Goal: Task Accomplishment & Management: Use online tool/utility

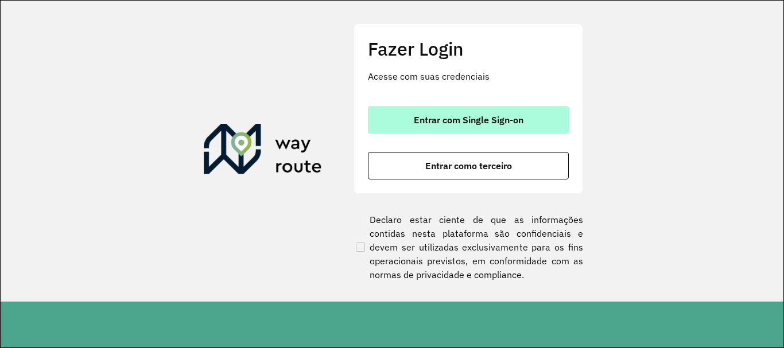
click at [459, 113] on button "Entrar com Single Sign-on" at bounding box center [468, 120] width 201 height 28
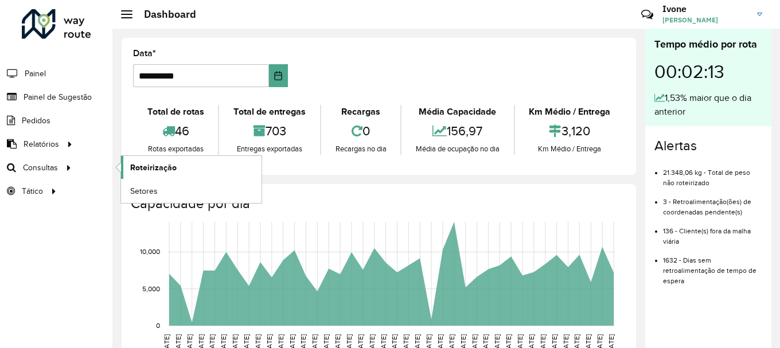
click at [178, 169] on link "Roteirização" at bounding box center [191, 167] width 141 height 23
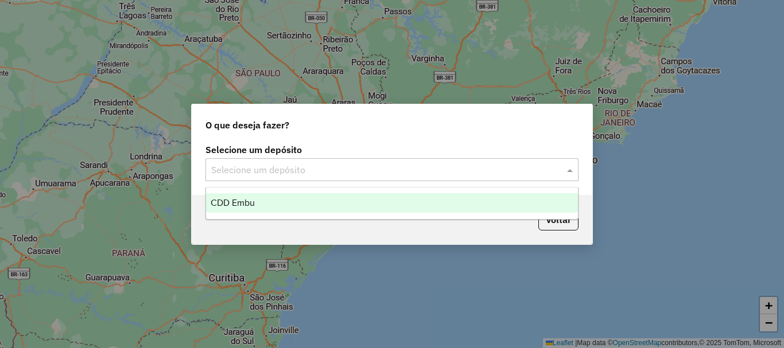
drag, startPoint x: 276, startPoint y: 168, endPoint x: 267, endPoint y: 204, distance: 37.1
click at [274, 169] on input "text" at bounding box center [380, 170] width 338 height 14
click at [263, 212] on div "CDD Embu" at bounding box center [392, 203] width 372 height 20
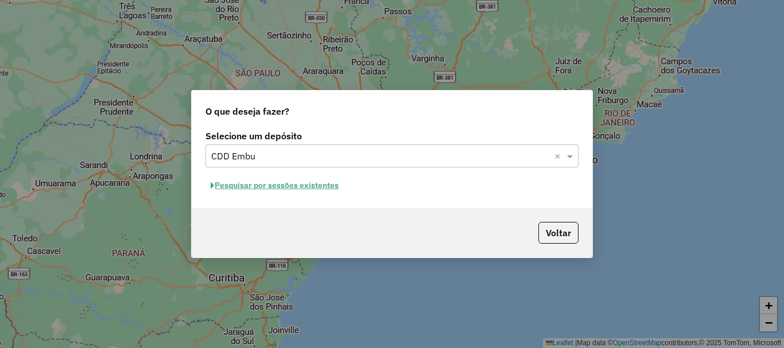
click at [266, 188] on button "Pesquisar por sessões existentes" at bounding box center [274, 186] width 138 height 18
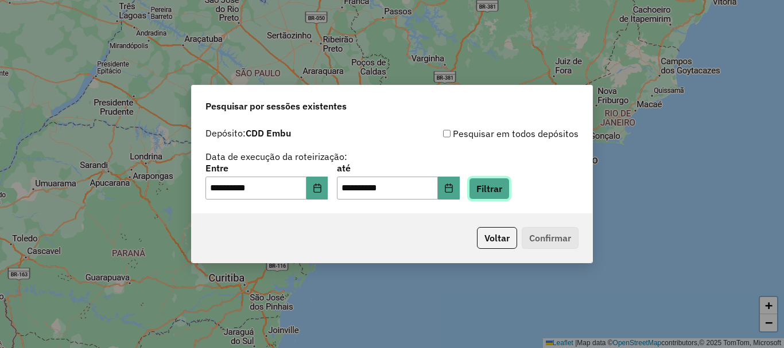
click at [501, 193] on button "Filtrar" at bounding box center [489, 189] width 41 height 22
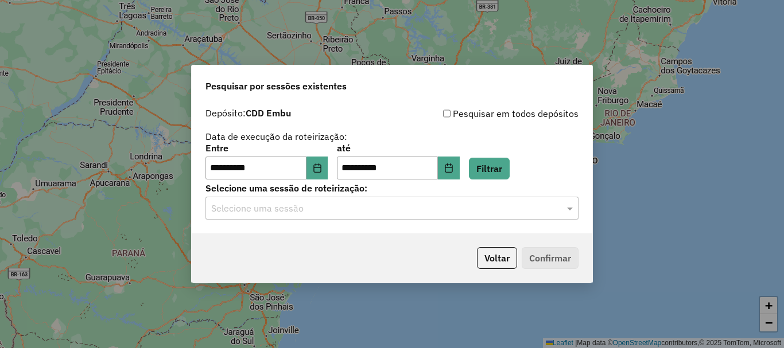
click at [241, 214] on input "text" at bounding box center [380, 209] width 338 height 14
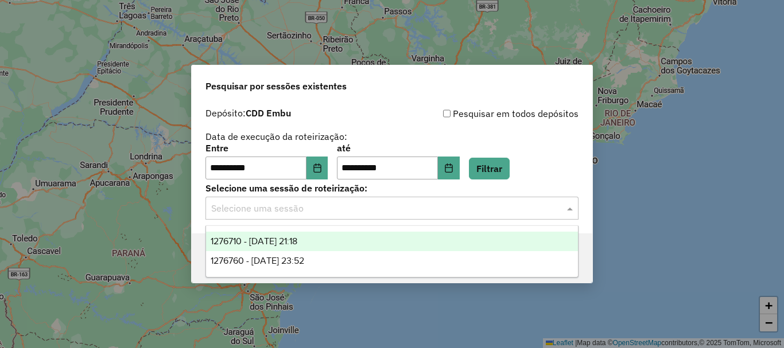
click at [236, 235] on div "1276710 - 16/09/2025 21:18" at bounding box center [392, 242] width 372 height 20
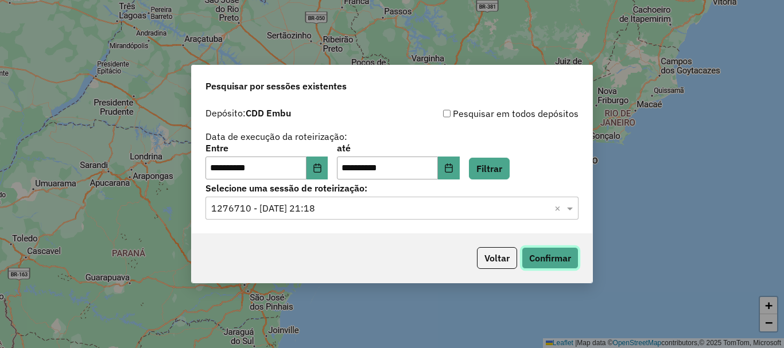
click at [552, 262] on button "Confirmar" at bounding box center [549, 258] width 57 height 22
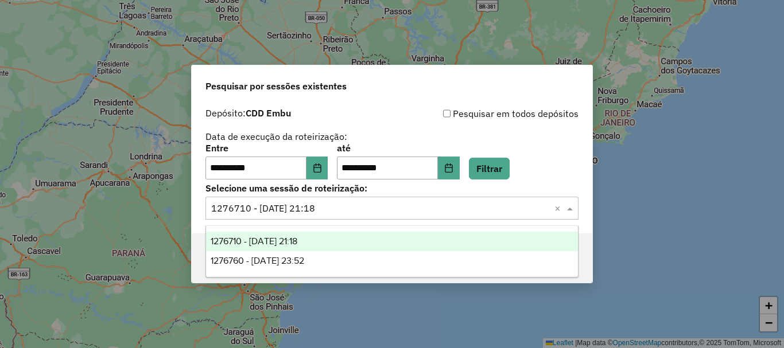
click at [253, 209] on input "text" at bounding box center [380, 209] width 338 height 14
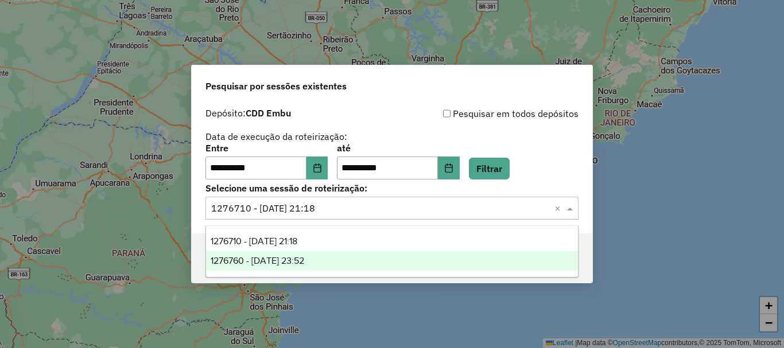
click at [255, 262] on span "1276760 - 16/09/2025 23:52" at bounding box center [257, 261] width 93 height 10
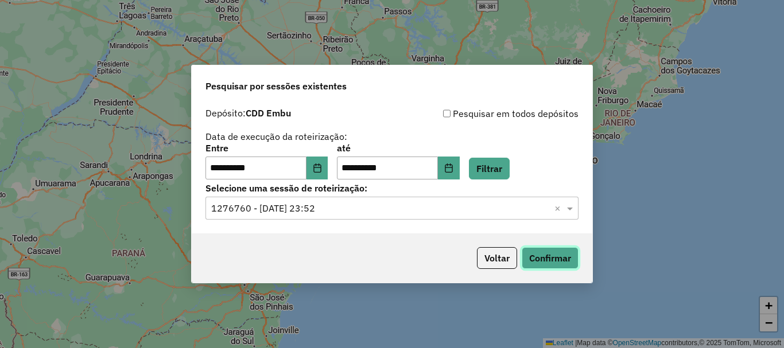
click at [567, 255] on button "Confirmar" at bounding box center [549, 258] width 57 height 22
click at [322, 166] on icon "Choose Date" at bounding box center [317, 167] width 9 height 9
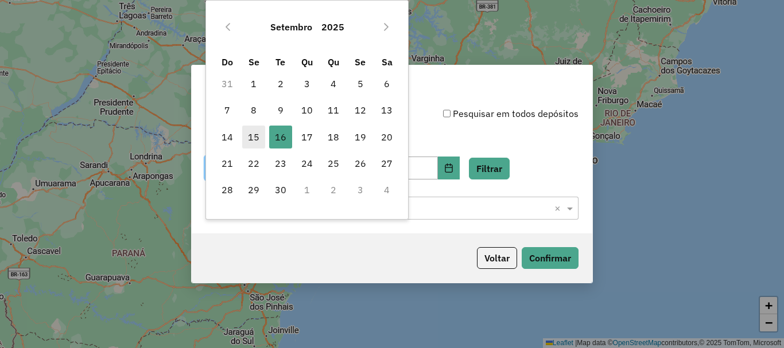
click at [257, 139] on span "15" at bounding box center [253, 137] width 23 height 23
type input "**********"
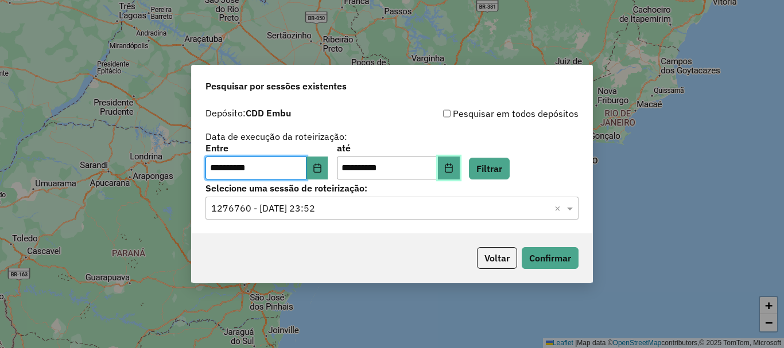
click at [452, 165] on icon "Choose Date" at bounding box center [448, 167] width 7 height 9
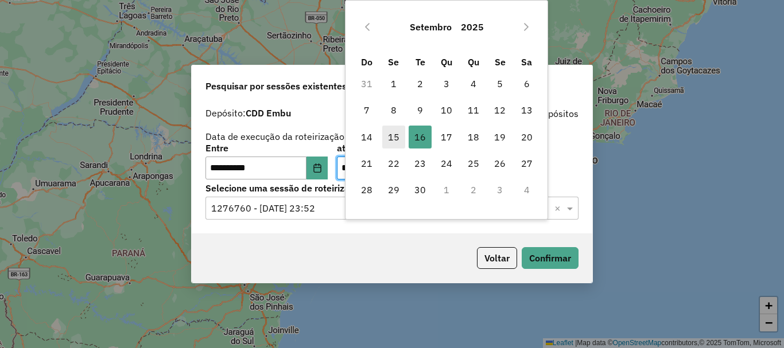
click at [389, 135] on span "15" at bounding box center [393, 137] width 23 height 23
type input "**********"
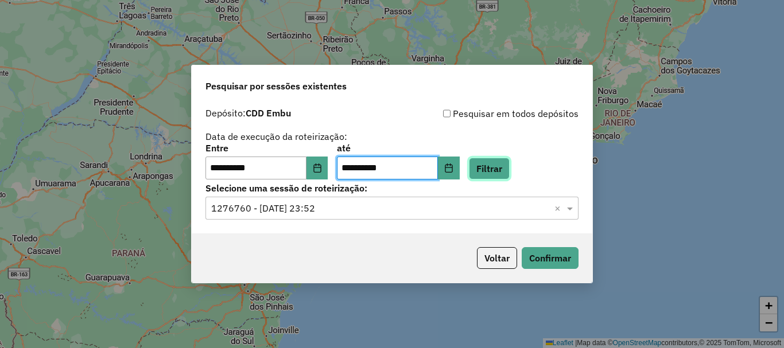
click at [509, 167] on button "Filtrar" at bounding box center [489, 169] width 41 height 22
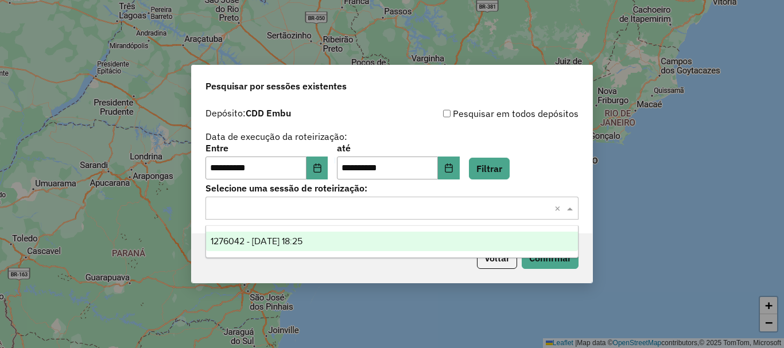
click at [245, 215] on div "Selecione uma sessão × ×" at bounding box center [391, 208] width 373 height 23
click at [241, 239] on span "1276042 - 15/09/2025 18:25" at bounding box center [257, 241] width 92 height 10
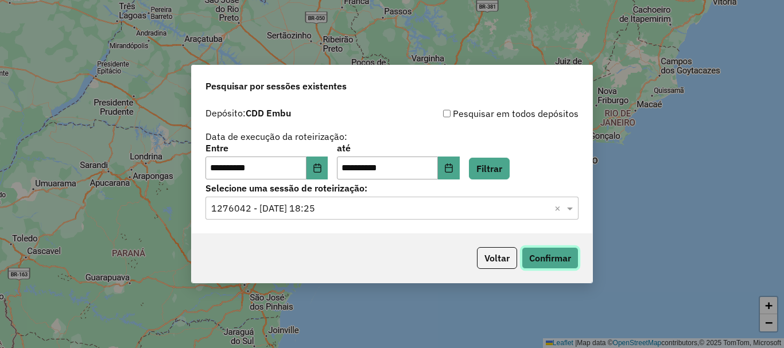
click at [540, 255] on button "Confirmar" at bounding box center [549, 258] width 57 height 22
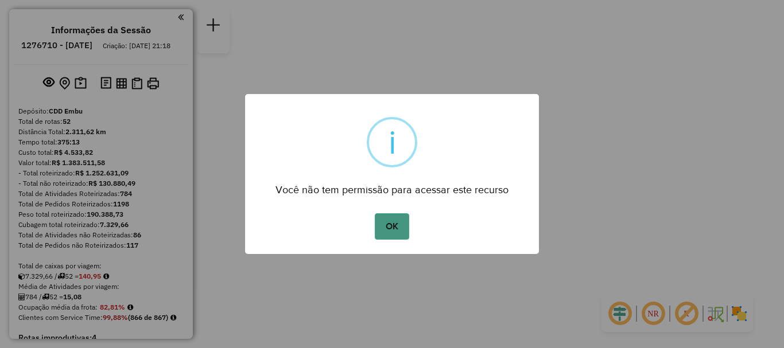
click at [393, 226] on button "OK" at bounding box center [392, 226] width 34 height 26
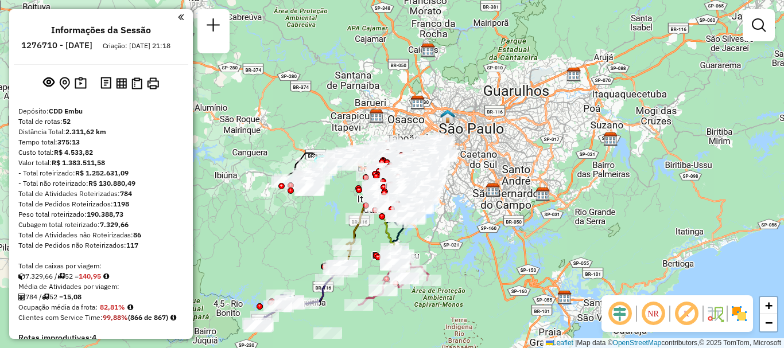
click at [743, 315] on img at bounding box center [739, 314] width 18 height 18
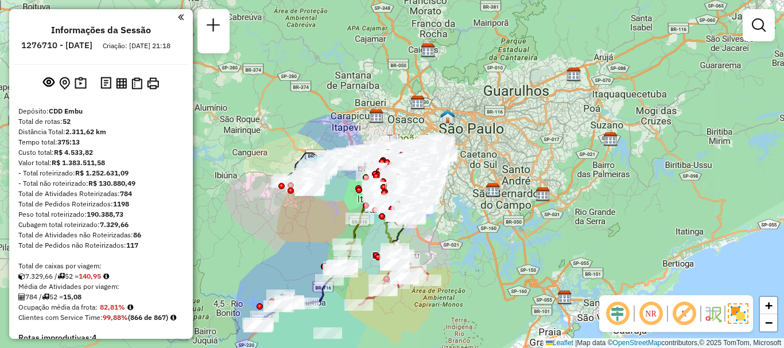
click at [673, 306] on em at bounding box center [684, 314] width 28 height 28
click at [646, 309] on em at bounding box center [651, 314] width 28 height 28
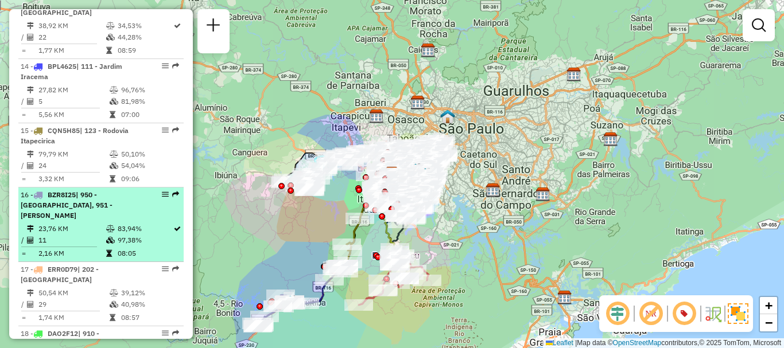
select select "**********"
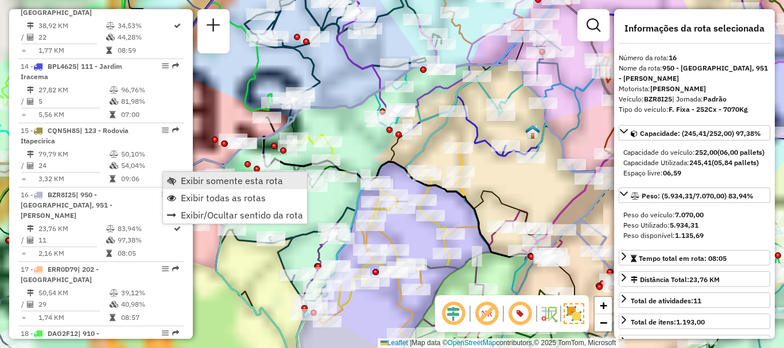
click at [177, 176] on link "Exibir somente esta rota" at bounding box center [235, 180] width 144 height 17
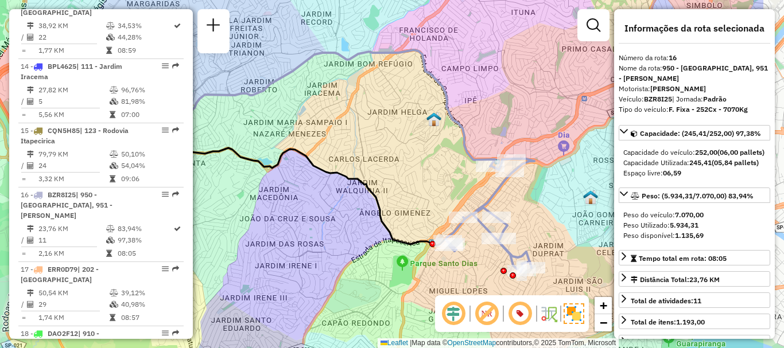
drag, startPoint x: 462, startPoint y: 194, endPoint x: 357, endPoint y: 180, distance: 105.4
click at [357, 180] on icon at bounding box center [250, 185] width 394 height 122
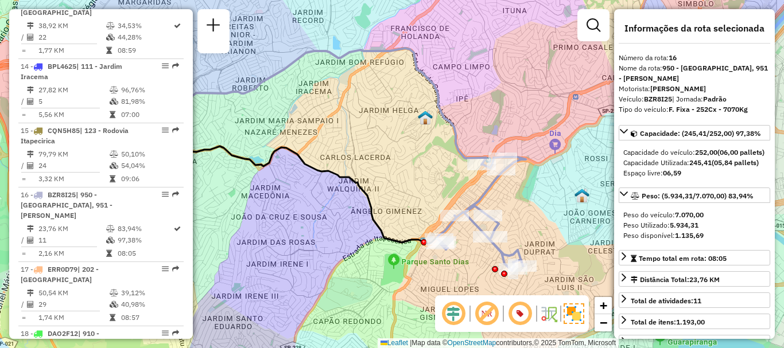
scroll to position [1983, 0]
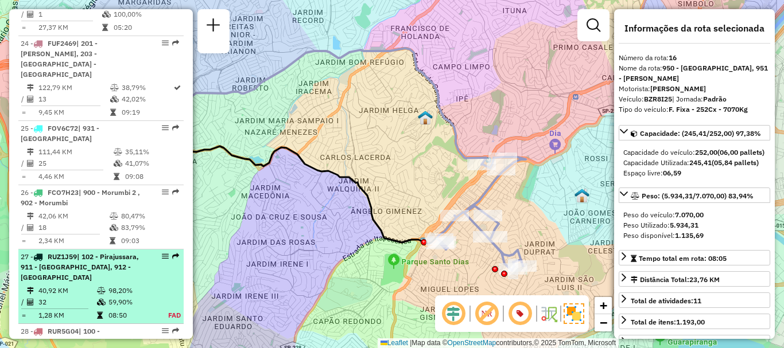
click at [66, 252] on span "| 102 - Pirajussara, 911 - [GEOGRAPHIC_DATA], 912 - [GEOGRAPHIC_DATA]" at bounding box center [80, 266] width 118 height 29
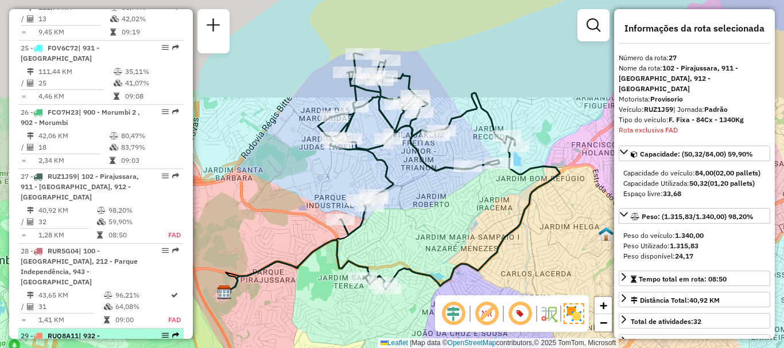
scroll to position [2141, 0]
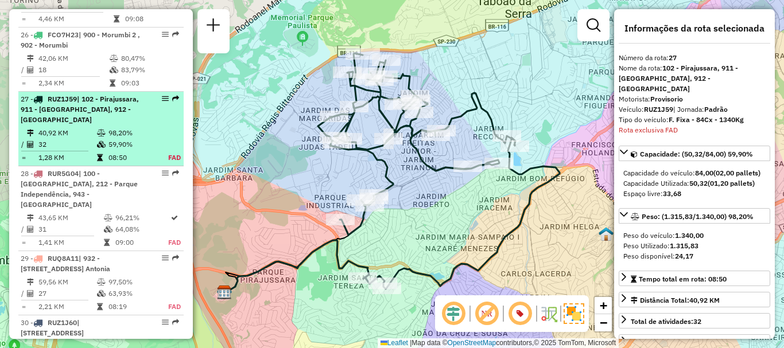
click at [87, 95] on span "| 102 - Pirajussara, 911 - [GEOGRAPHIC_DATA], 912 - [GEOGRAPHIC_DATA]" at bounding box center [80, 109] width 118 height 29
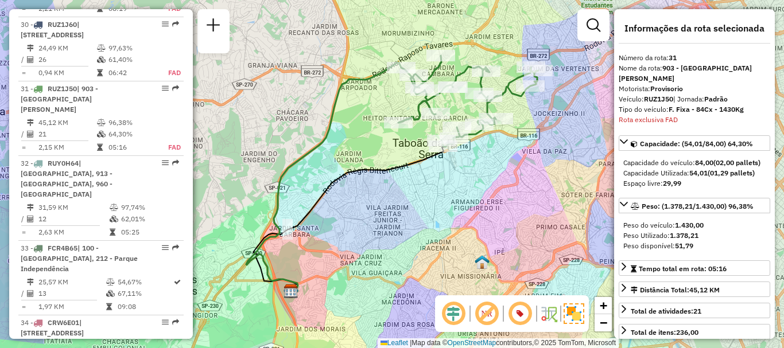
scroll to position [677, 0]
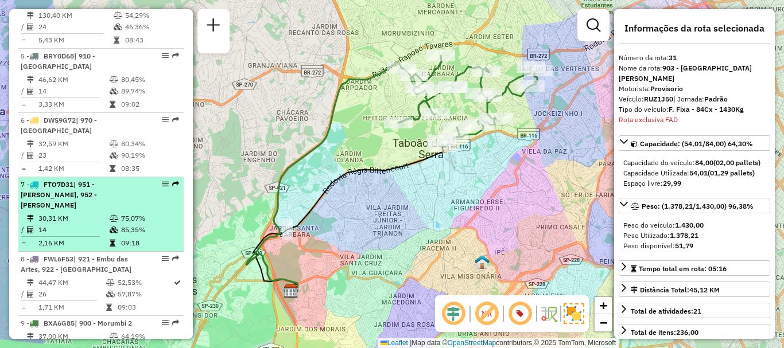
click at [71, 224] on td "14" at bounding box center [73, 229] width 71 height 11
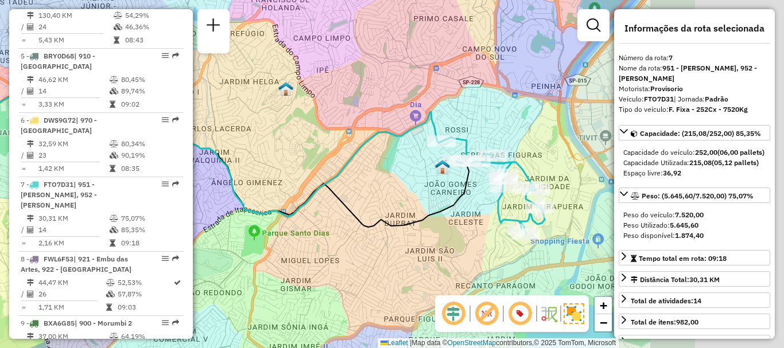
drag, startPoint x: 360, startPoint y: 177, endPoint x: 189, endPoint y: 166, distance: 171.8
click at [189, 166] on hb-router-mapa "Informações da Sessão 1276710 - [DATE] Criação: [DATE] 21:18 Depósito: CDD Embu…" at bounding box center [392, 174] width 784 height 348
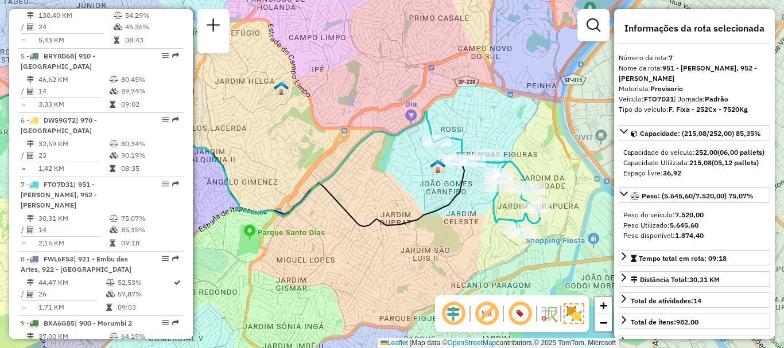
scroll to position [313, 0]
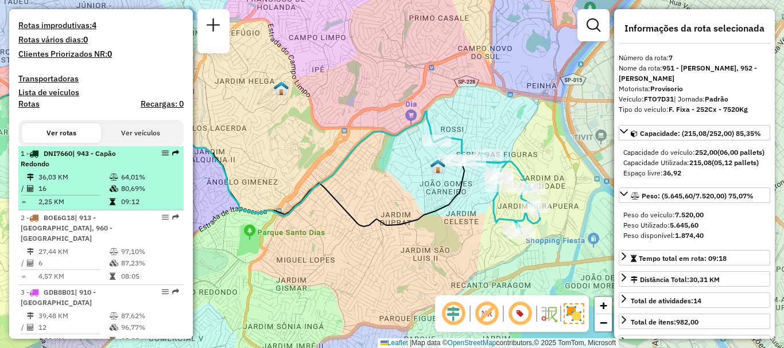
click at [100, 183] on td "36,03 KM" at bounding box center [73, 177] width 71 height 11
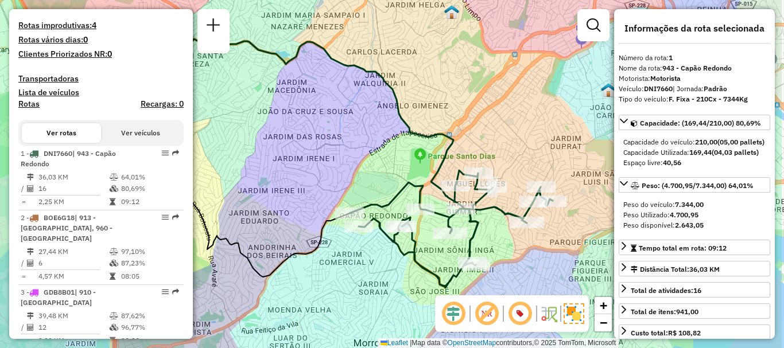
drag, startPoint x: 399, startPoint y: 216, endPoint x: 332, endPoint y: 198, distance: 69.6
click at [332, 198] on div "Janela de atendimento Grade de atendimento Capacidade Transportadoras Veículos …" at bounding box center [392, 174] width 784 height 348
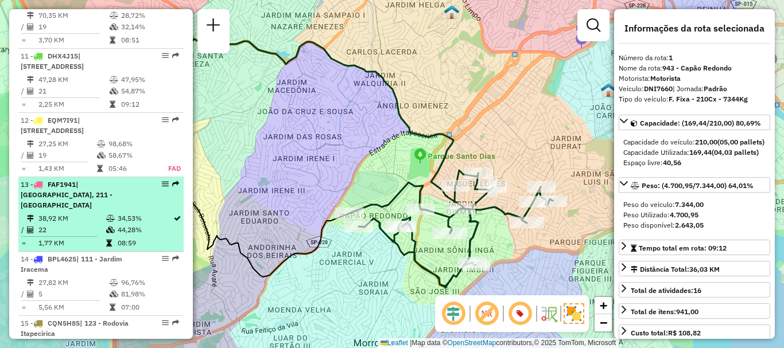
click at [44, 213] on td "38,92 KM" at bounding box center [72, 218] width 68 height 11
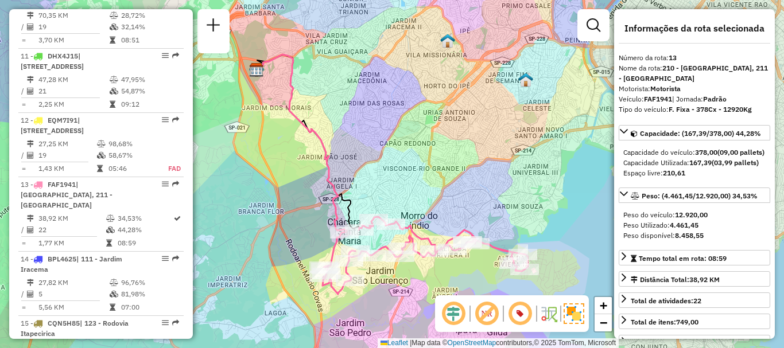
scroll to position [1459, 0]
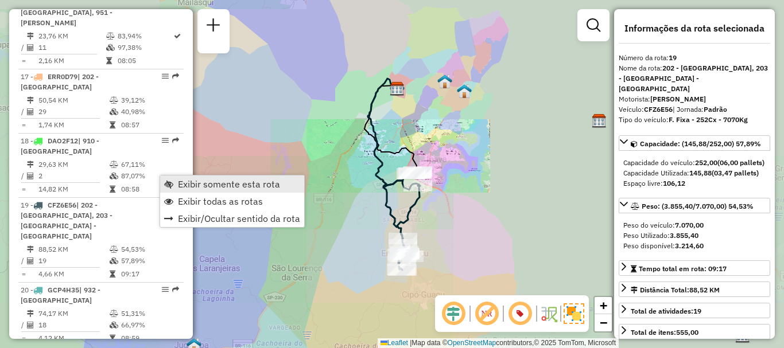
click at [177, 180] on link "Exibir somente esta rota" at bounding box center [232, 184] width 144 height 17
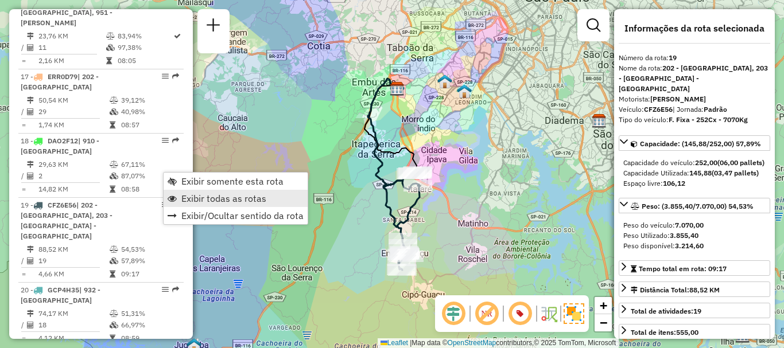
click at [185, 194] on span "Exibir todas as rotas" at bounding box center [223, 198] width 85 height 9
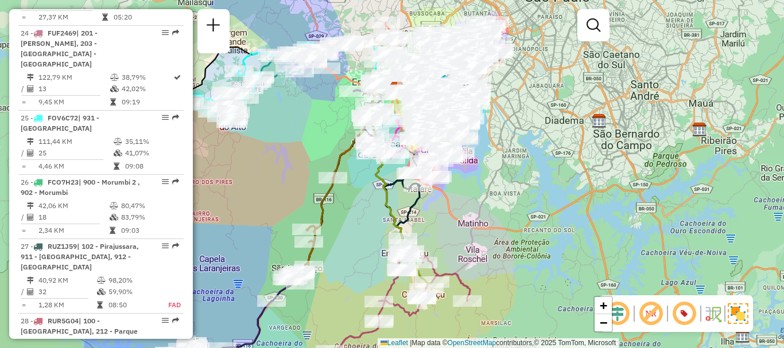
scroll to position [1330, 0]
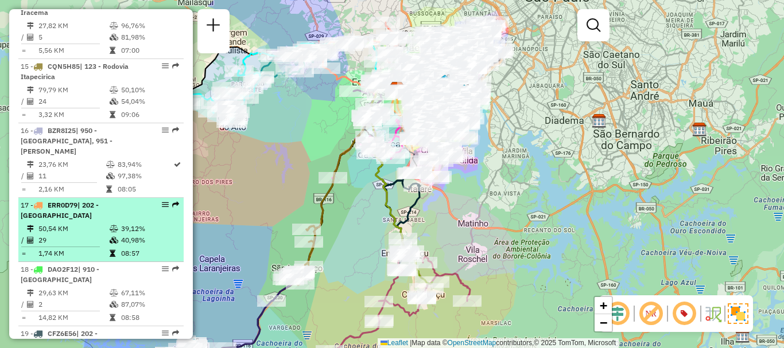
click at [89, 223] on td "50,54 KM" at bounding box center [73, 228] width 71 height 11
select select "**********"
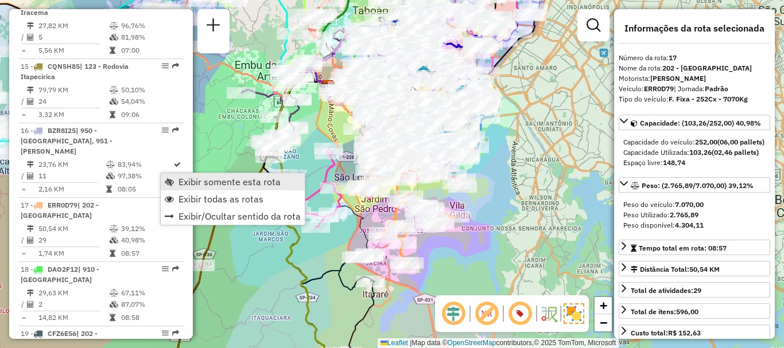
click at [190, 181] on span "Exibir somente esta rota" at bounding box center [229, 181] width 102 height 9
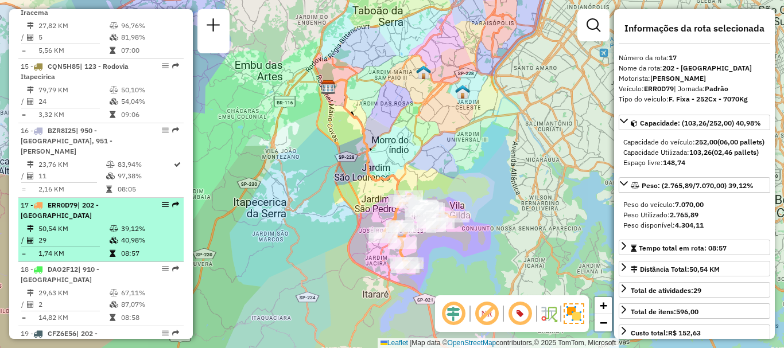
click at [79, 235] on td "29" at bounding box center [73, 240] width 71 height 11
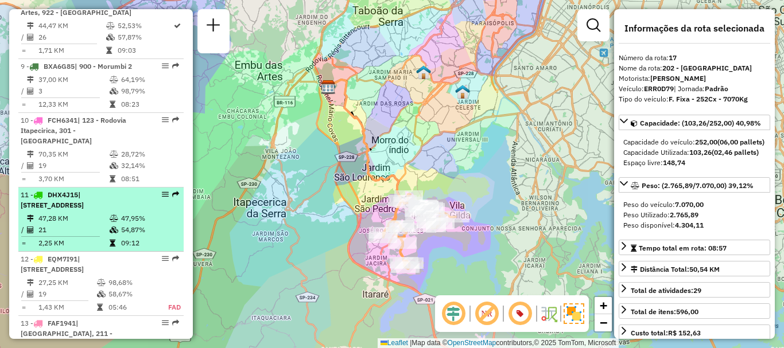
click at [54, 224] on td "21" at bounding box center [73, 229] width 71 height 11
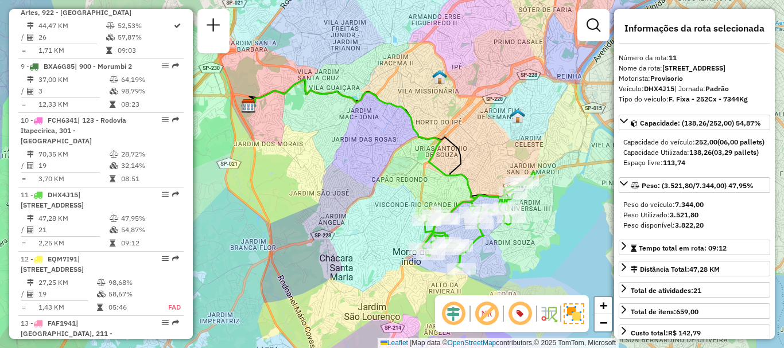
scroll to position [1662, 0]
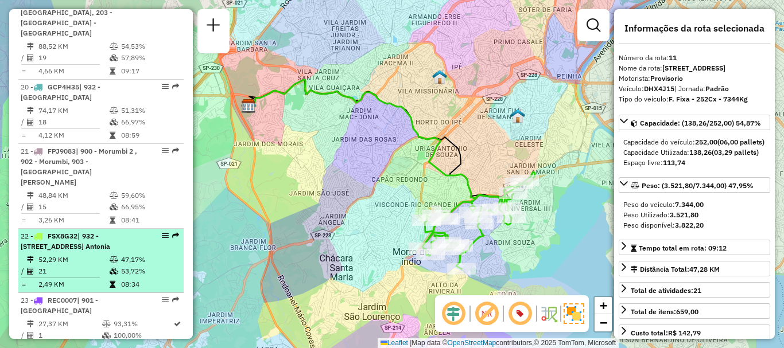
click at [60, 266] on td "21" at bounding box center [73, 271] width 71 height 11
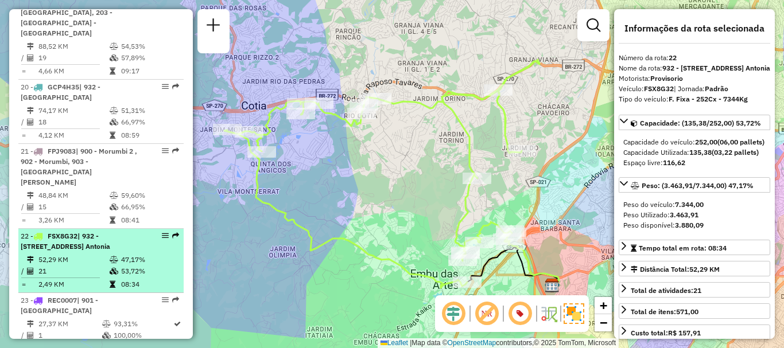
click at [60, 266] on td "21" at bounding box center [73, 271] width 71 height 11
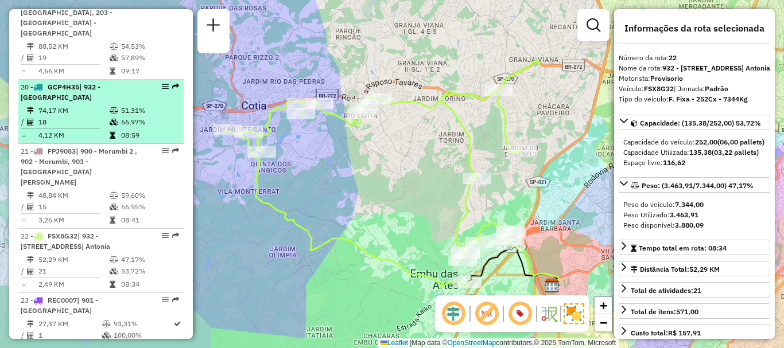
click at [57, 83] on span "| 932 - [GEOGRAPHIC_DATA]" at bounding box center [61, 92] width 80 height 19
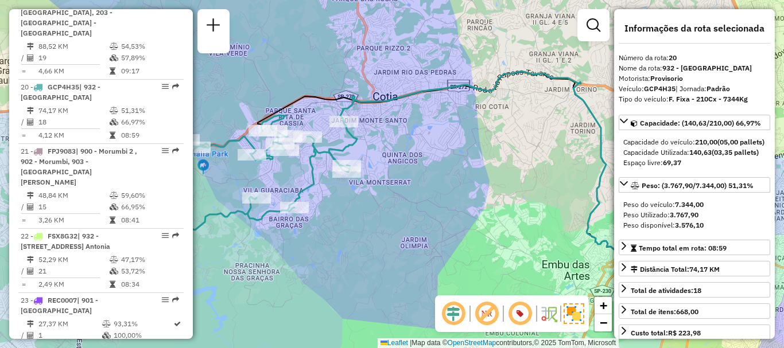
scroll to position [1854, 0]
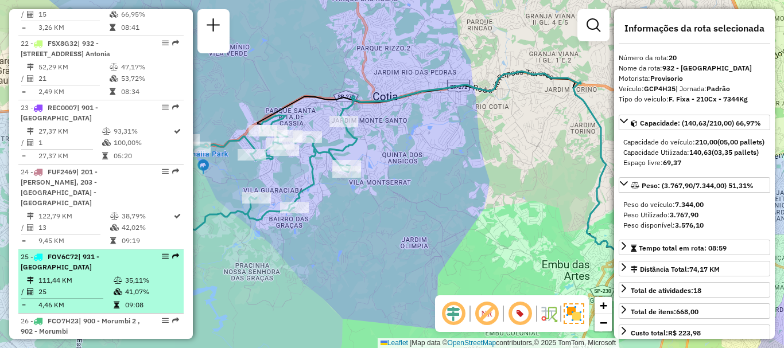
click at [37, 286] on td at bounding box center [31, 291] width 11 height 11
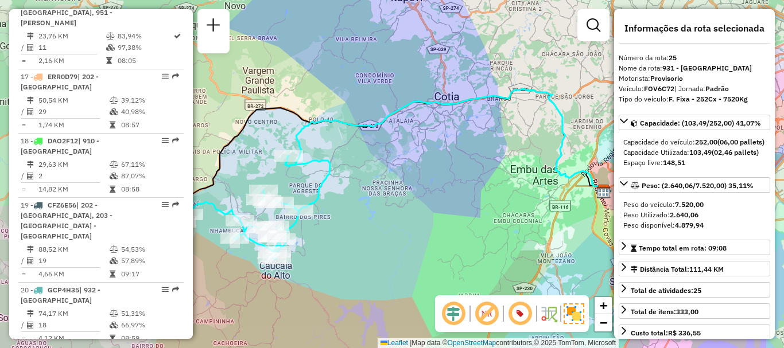
scroll to position [1202, 0]
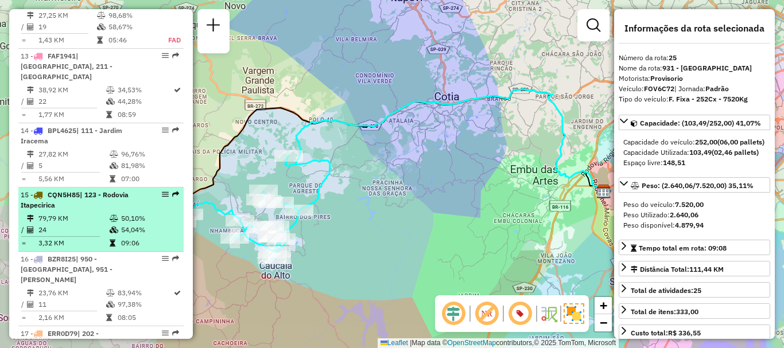
click at [120, 213] on td "50,10%" at bounding box center [149, 218] width 58 height 11
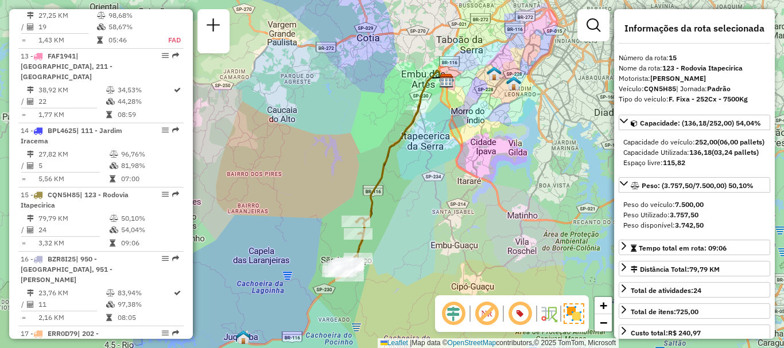
scroll to position [860, 0]
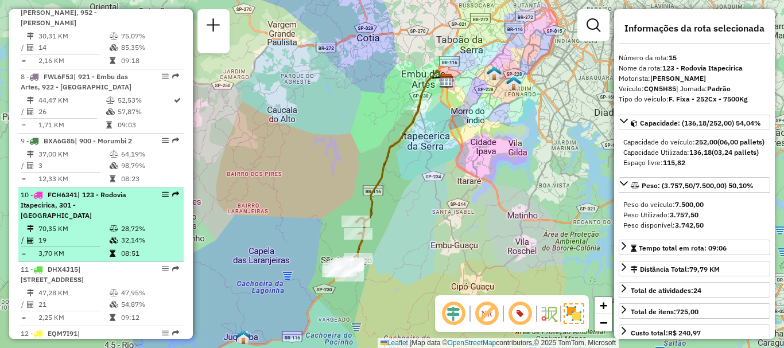
click at [44, 235] on td "19" at bounding box center [73, 240] width 71 height 11
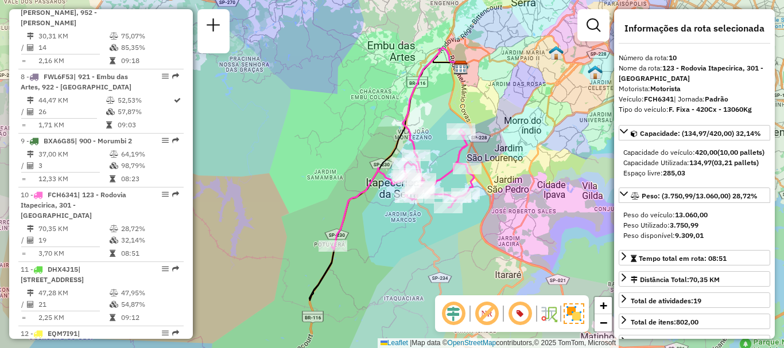
scroll to position [2420, 0]
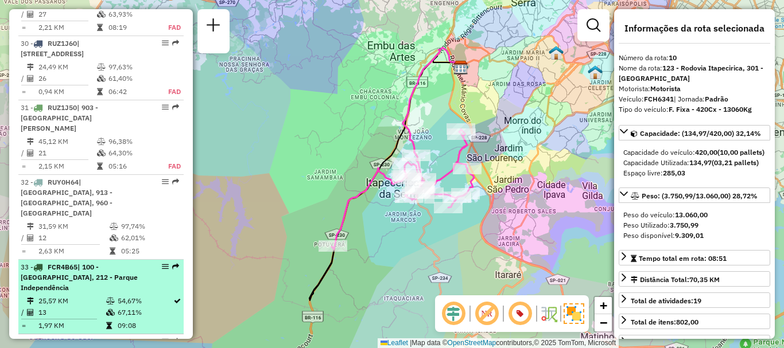
click at [126, 262] on div "33 - FCR4B65 | 100 - [GEOGRAPHIC_DATA], 212 - [GEOGRAPHIC_DATA]" at bounding box center [82, 277] width 122 height 31
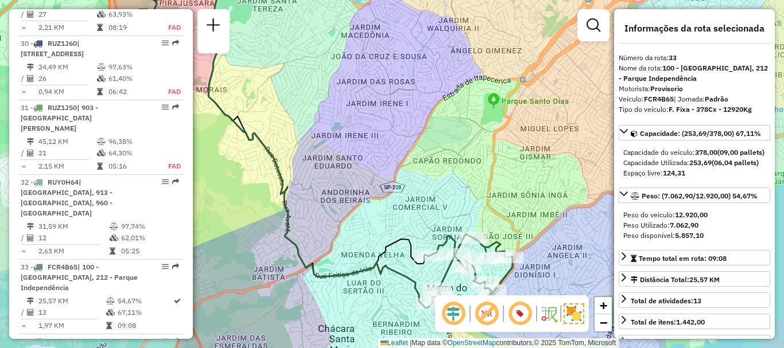
drag, startPoint x: 416, startPoint y: 188, endPoint x: 349, endPoint y: 158, distance: 73.4
click at [351, 157] on div "Janela de atendimento Grade de atendimento Capacidade Transportadoras Veículos …" at bounding box center [392, 174] width 784 height 348
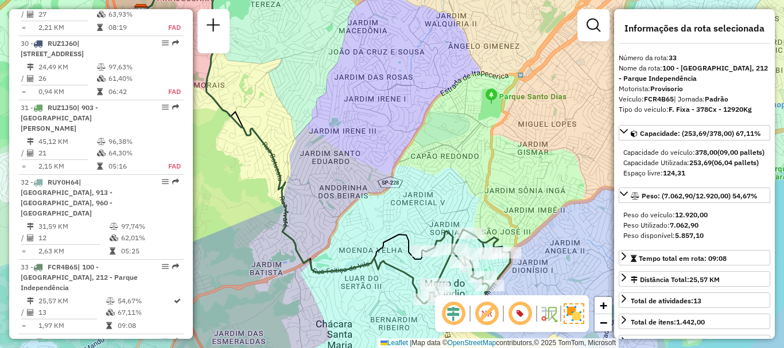
scroll to position [613, 0]
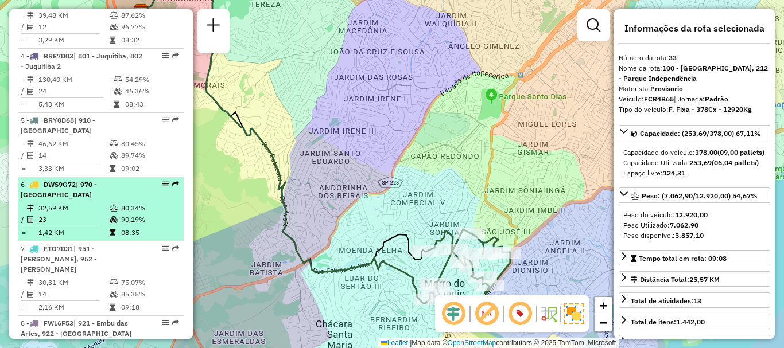
click at [92, 180] on span "| 970 - [GEOGRAPHIC_DATA]" at bounding box center [59, 189] width 76 height 19
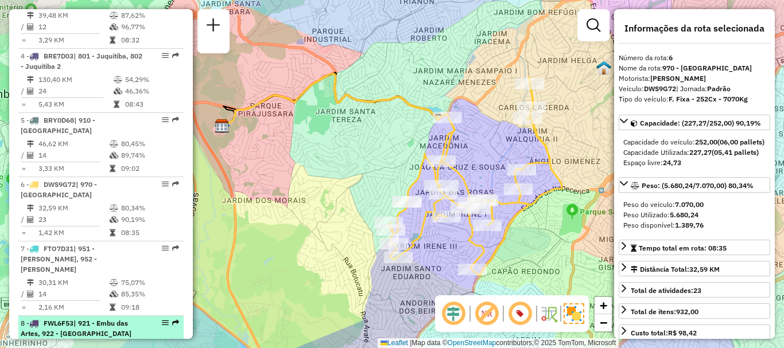
click at [122, 318] on div "8 - FWL6F53 | 921 - Embu das Artes, 922 - [GEOGRAPHIC_DATA]" at bounding box center [82, 328] width 122 height 21
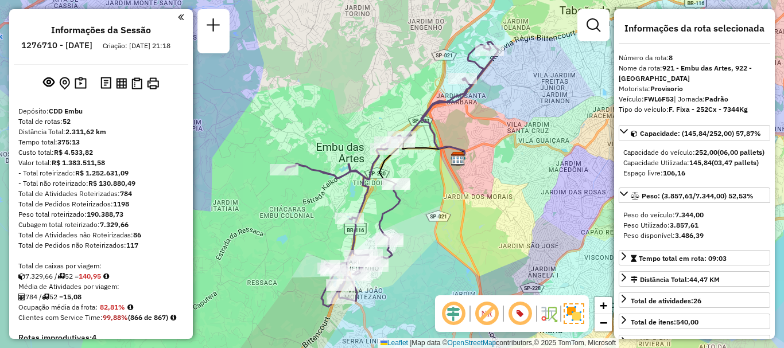
scroll to position [3093, 0]
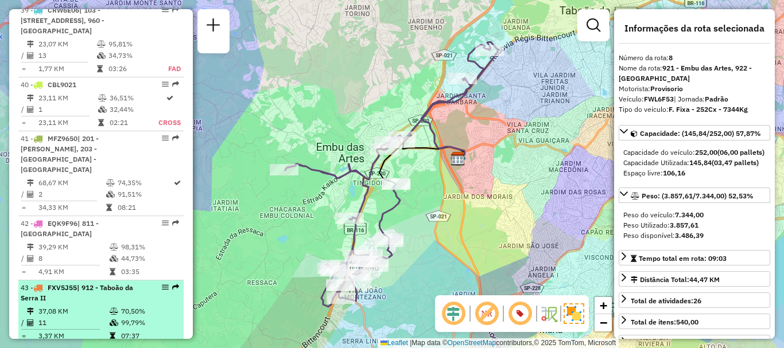
click at [135, 317] on td "99,79%" at bounding box center [149, 322] width 58 height 11
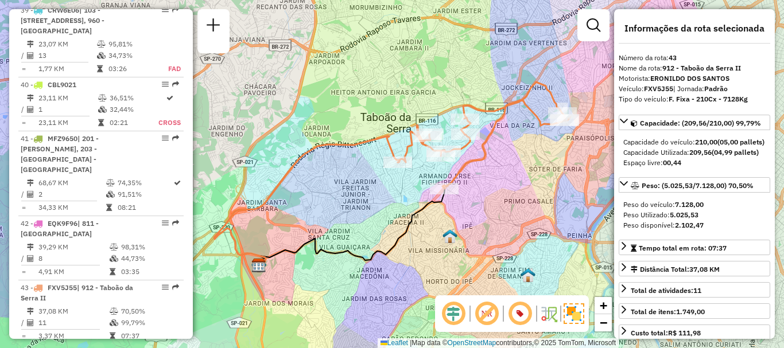
scroll to position [806, 0]
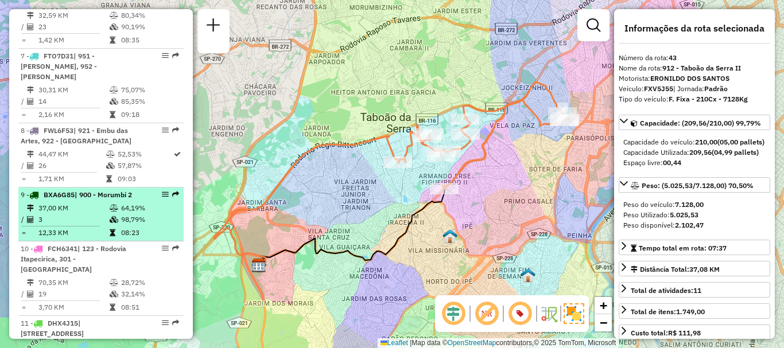
click at [114, 190] on span "| 900 - Morumbi 2" at bounding box center [103, 194] width 57 height 9
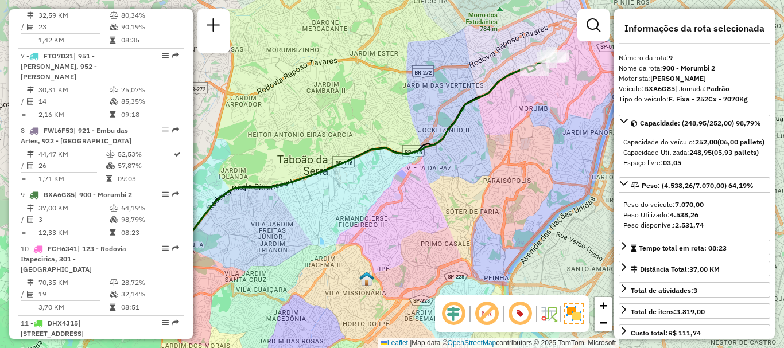
drag, startPoint x: 554, startPoint y: 77, endPoint x: 498, endPoint y: 84, distance: 56.1
click at [498, 84] on icon at bounding box center [332, 188] width 403 height 241
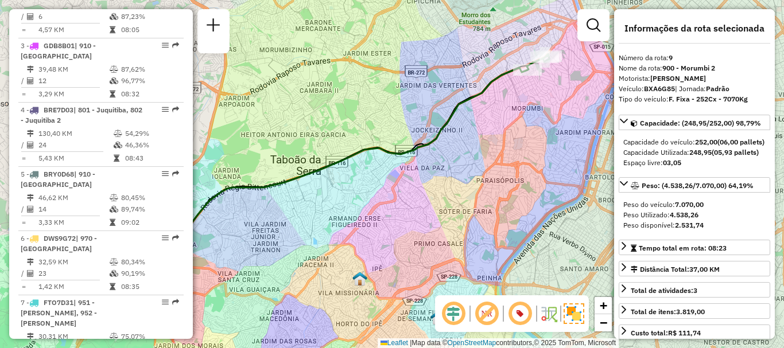
scroll to position [3286, 0]
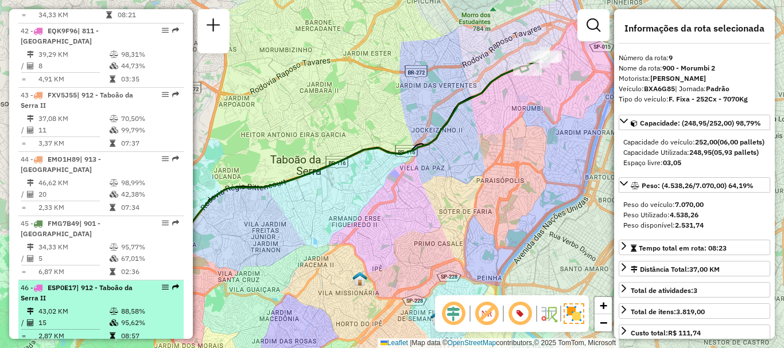
click at [71, 306] on td "43,02 KM" at bounding box center [73, 311] width 71 height 11
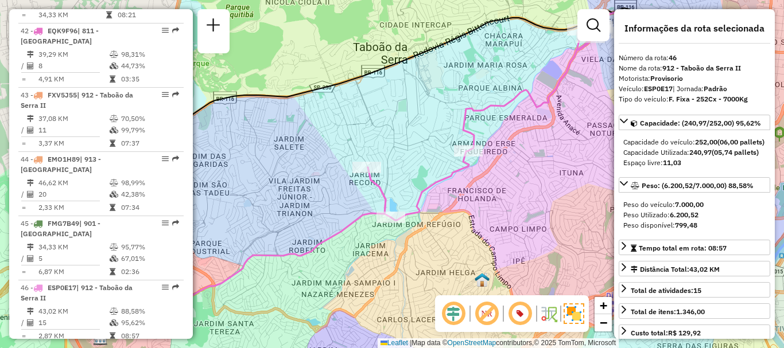
scroll to position [1266, 0]
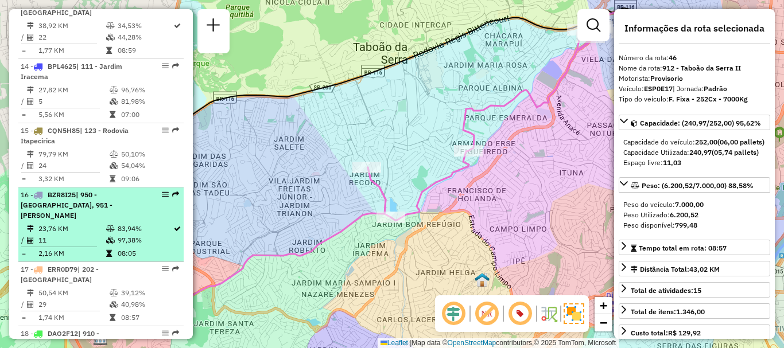
click at [110, 223] on td at bounding box center [111, 228] width 11 height 11
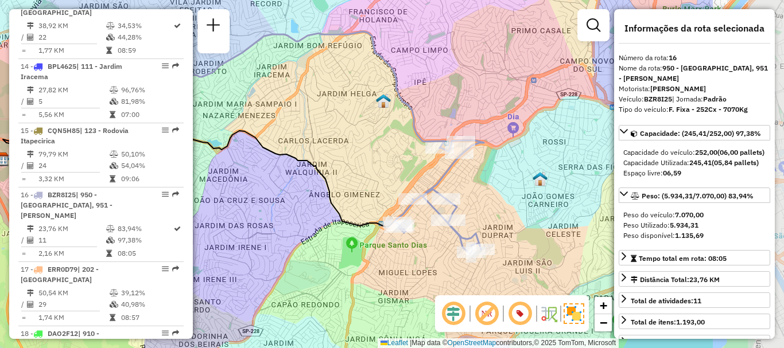
drag, startPoint x: 455, startPoint y: 145, endPoint x: 306, endPoint y: 113, distance: 152.4
click at [306, 113] on div "Janela de atendimento Grade de atendimento Capacidade Transportadoras Veículos …" at bounding box center [392, 174] width 784 height 348
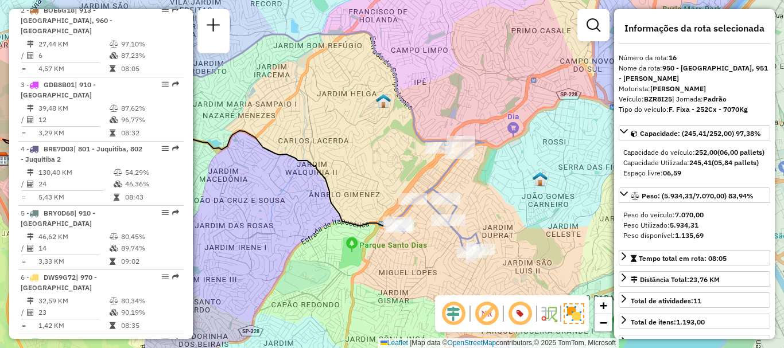
scroll to position [1202, 0]
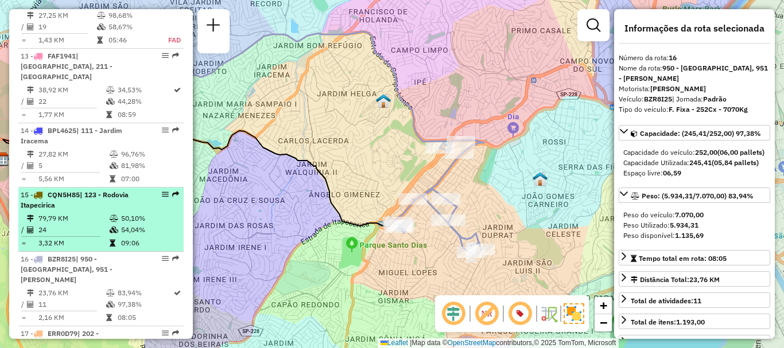
click at [129, 213] on td "50,10%" at bounding box center [149, 218] width 58 height 11
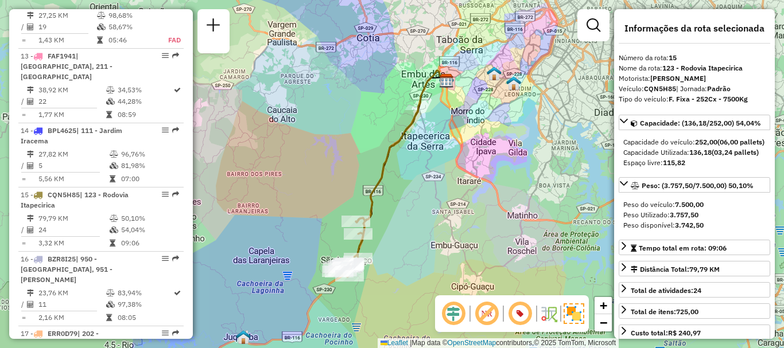
scroll to position [1919, 0]
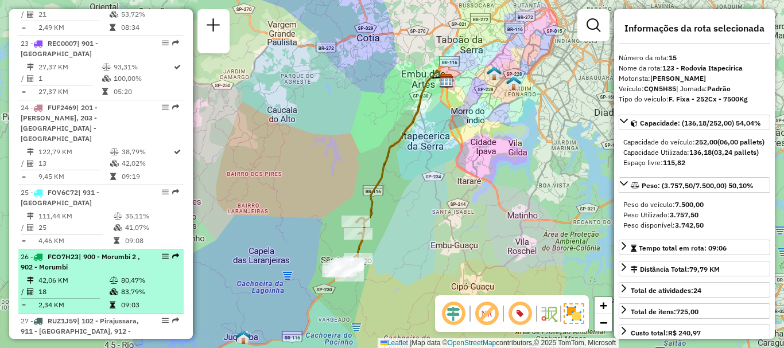
click at [120, 286] on td "83,79%" at bounding box center [149, 291] width 58 height 11
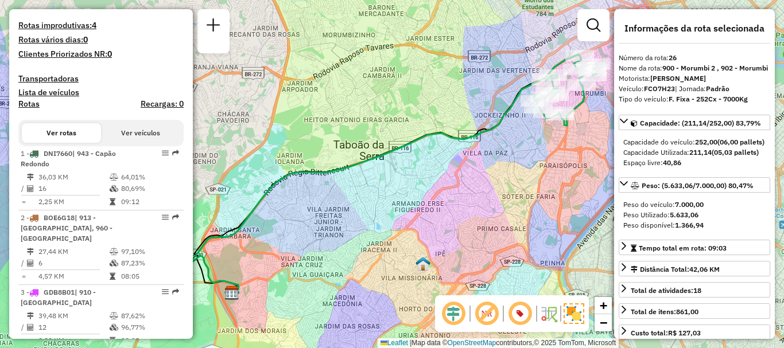
scroll to position [559, 0]
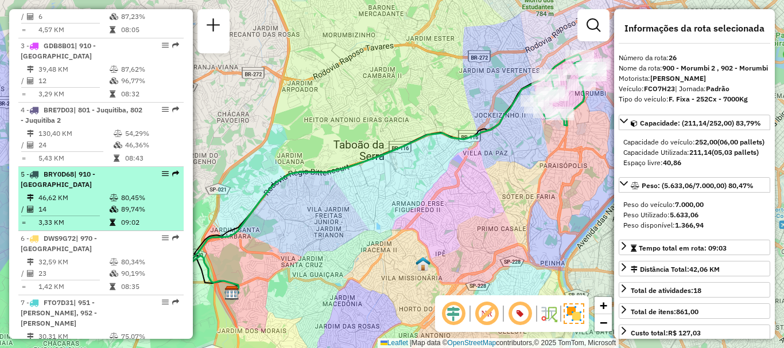
click at [106, 204] on td "14" at bounding box center [73, 209] width 71 height 11
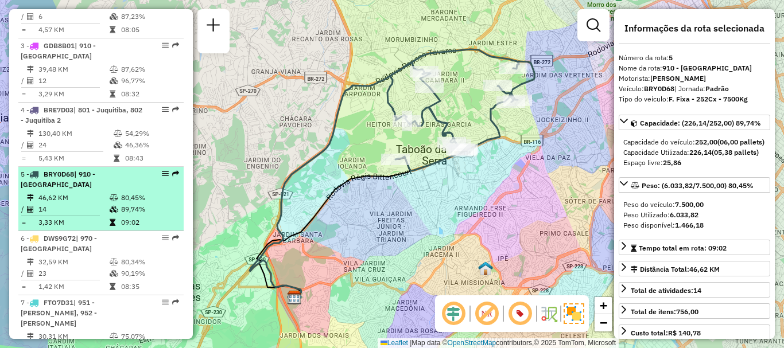
scroll to position [1266, 0]
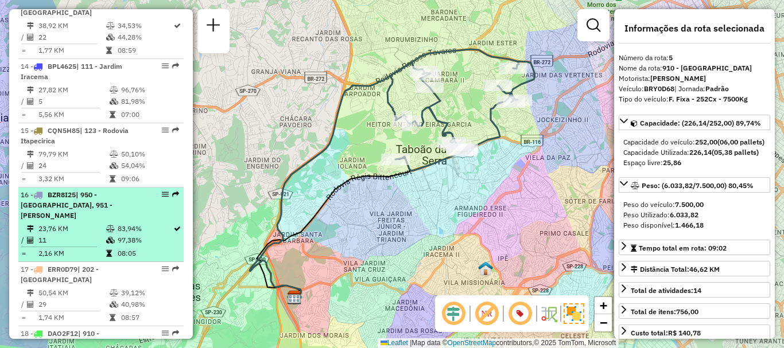
click at [63, 223] on td "23,76 KM" at bounding box center [72, 228] width 68 height 11
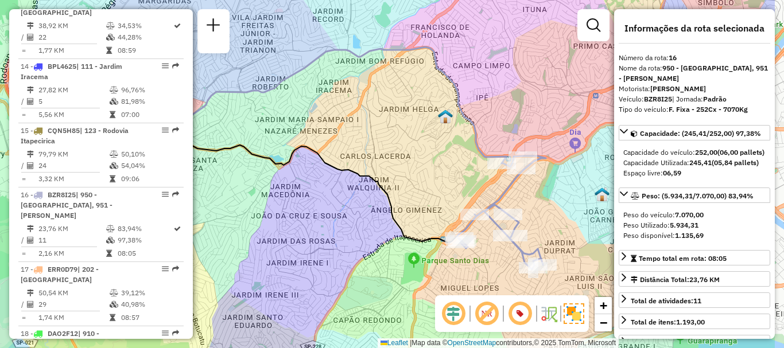
drag, startPoint x: 397, startPoint y: 173, endPoint x: 336, endPoint y: 162, distance: 62.3
click at [336, 161] on div "Janela de atendimento Grade de atendimento Capacidade Transportadoras Veículos …" at bounding box center [392, 174] width 784 height 348
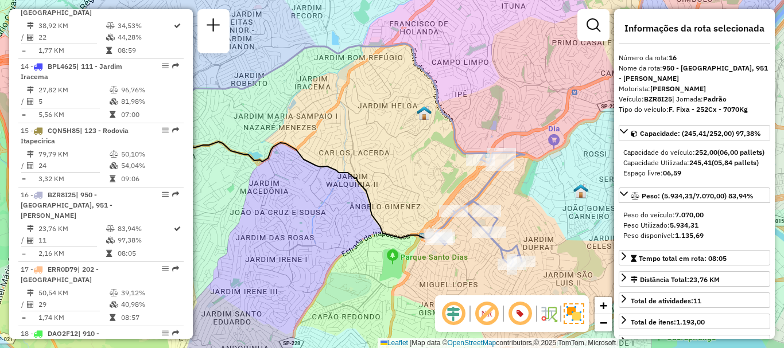
scroll to position [1790, 0]
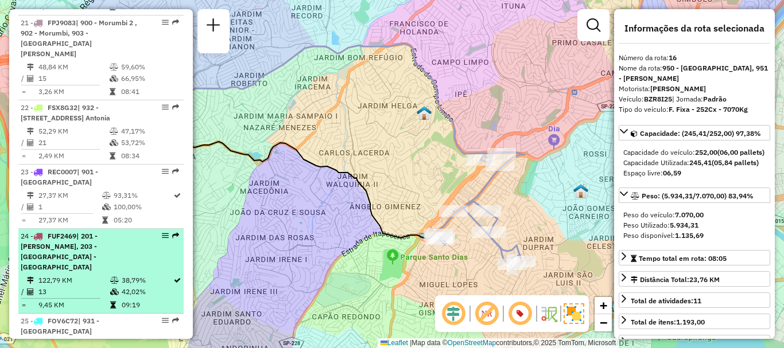
click at [98, 232] on span "| 201 - [PERSON_NAME], 203 - [GEOGRAPHIC_DATA] - [GEOGRAPHIC_DATA]" at bounding box center [59, 252] width 77 height 40
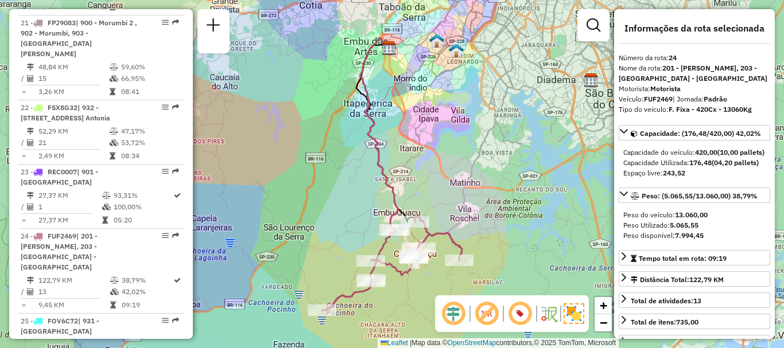
scroll to position [1587, 0]
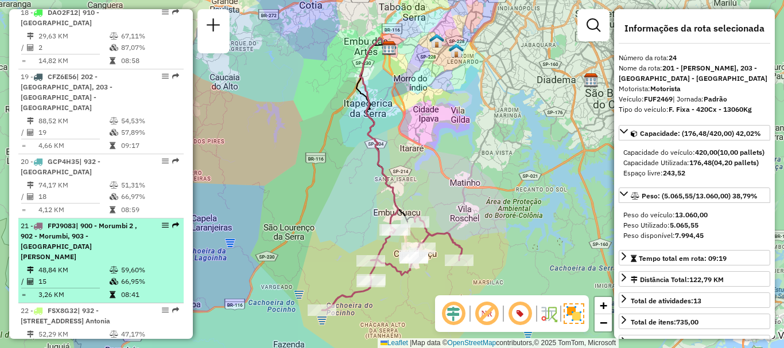
drag, startPoint x: 22, startPoint y: 199, endPoint x: 31, endPoint y: 197, distance: 8.8
click at [22, 221] on div "21 - FPJ9083 | 900 - Morumbi 2 , 902 - [GEOGRAPHIC_DATA], 903 - [GEOGRAPHIC_DAT…" at bounding box center [82, 241] width 122 height 41
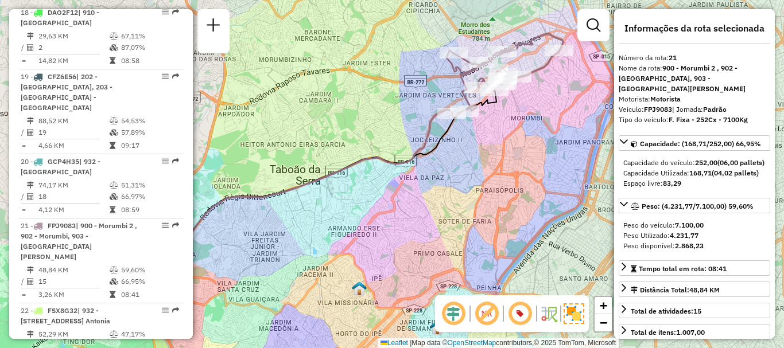
drag, startPoint x: 463, startPoint y: 93, endPoint x: 414, endPoint y: 96, distance: 49.4
click at [414, 96] on div "Janela de atendimento Grade de atendimento Capacidade Transportadoras Veículos …" at bounding box center [392, 174] width 784 height 348
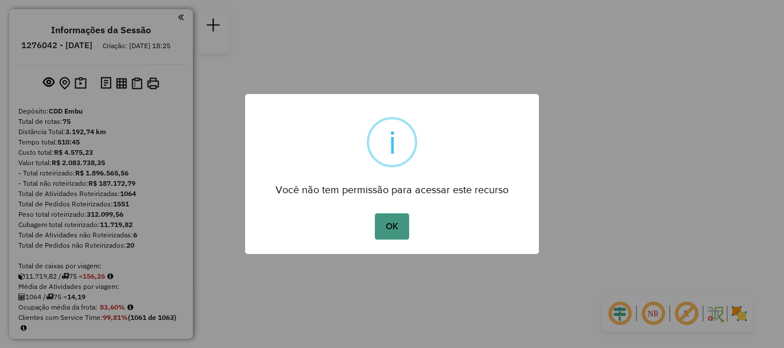
click at [379, 223] on button "OK" at bounding box center [392, 226] width 34 height 26
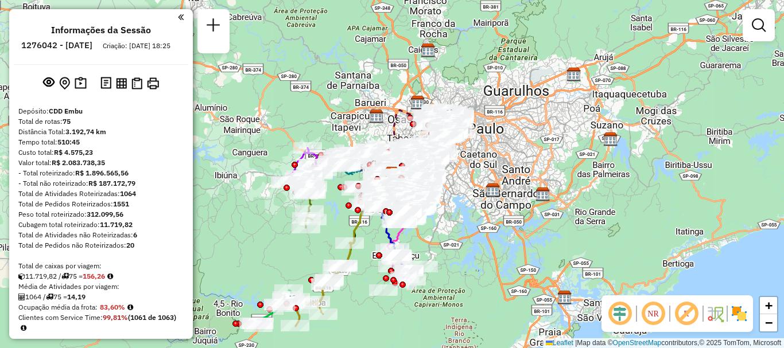
drag, startPoint x: 742, startPoint y: 311, endPoint x: 700, endPoint y: 316, distance: 42.1
click at [741, 311] on img at bounding box center [739, 314] width 18 height 18
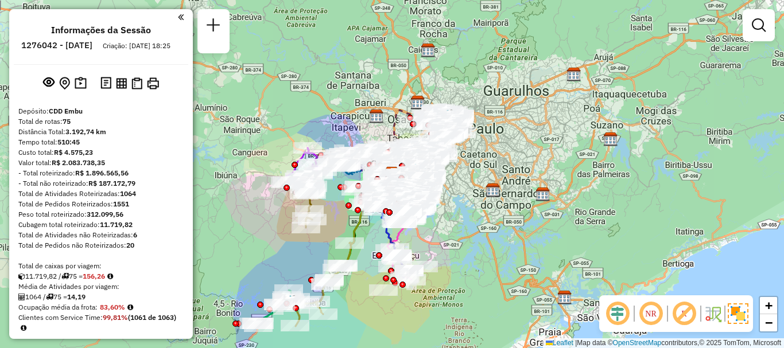
click at [676, 306] on em at bounding box center [684, 314] width 28 height 28
click at [652, 316] on em at bounding box center [651, 314] width 28 height 28
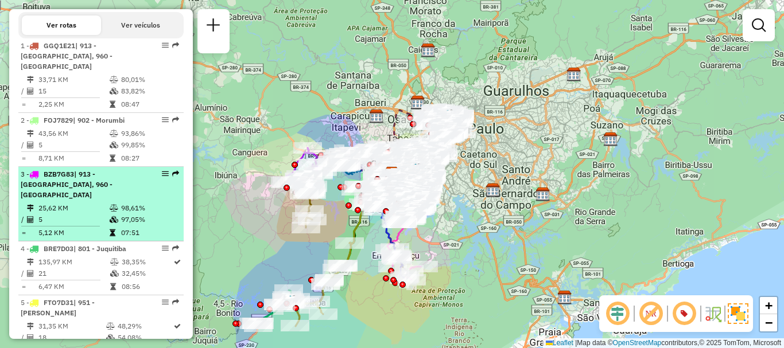
click at [56, 191] on li "3 - BZB7G83 | 913 - Campo Limpo, 960 - Vila das Belezas 25,62 KM 98,61% / 5 97,…" at bounding box center [100, 204] width 165 height 75
select select "**********"
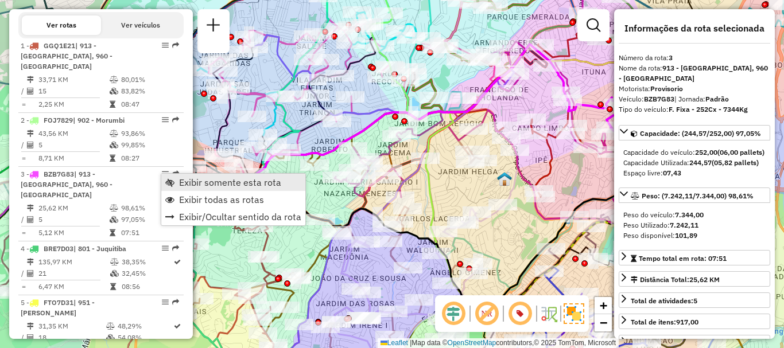
click at [189, 178] on span "Exibir somente esta rota" at bounding box center [230, 182] width 102 height 9
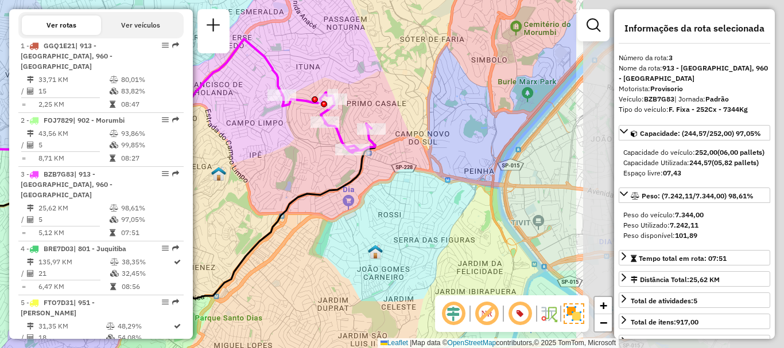
drag, startPoint x: 460, startPoint y: 178, endPoint x: 182, endPoint y: 173, distance: 277.7
click at [182, 173] on hb-router-mapa "Informações da Sessão 1276042 - 15/09/2025 Criação: 13/09/2025 18:25 Depósito: …" at bounding box center [392, 174] width 784 height 348
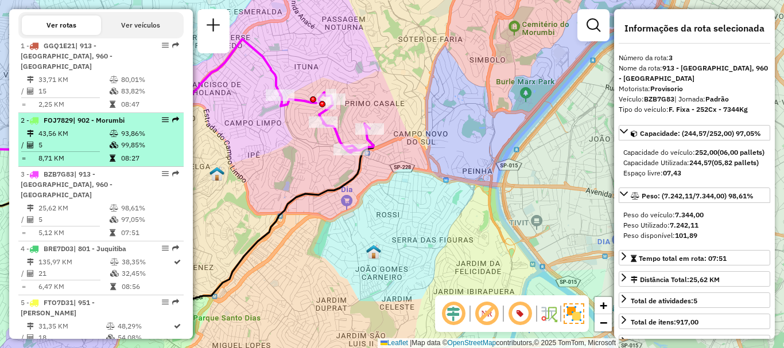
click at [79, 123] on span "| 902 - Morumbi" at bounding box center [99, 120] width 52 height 9
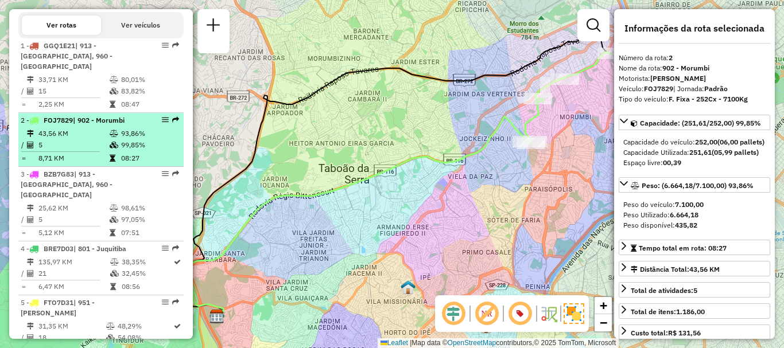
click at [114, 151] on table "43,56 KM 93,86% / 5 99,85% = 8,71 KM 08:27" at bounding box center [101, 146] width 161 height 36
